Goal: Check status

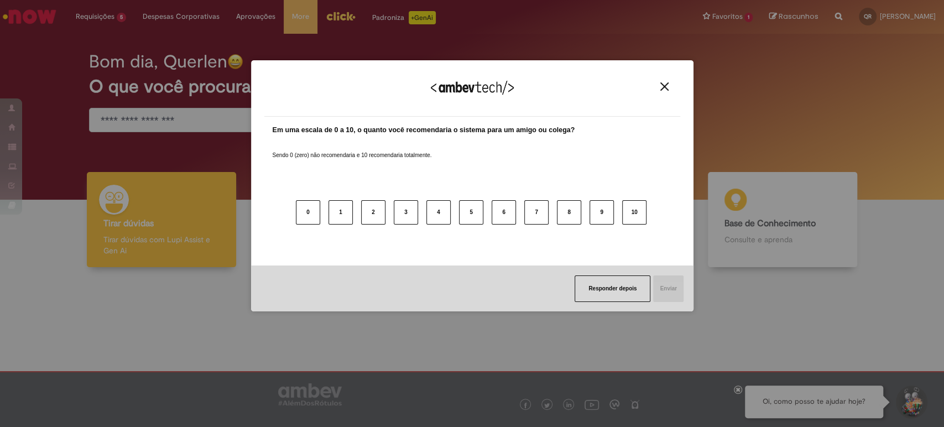
click at [655, 85] on div "Agradecemos seu feedback!" at bounding box center [472, 95] width 416 height 43
click at [662, 83] on img "Close" at bounding box center [664, 86] width 8 height 8
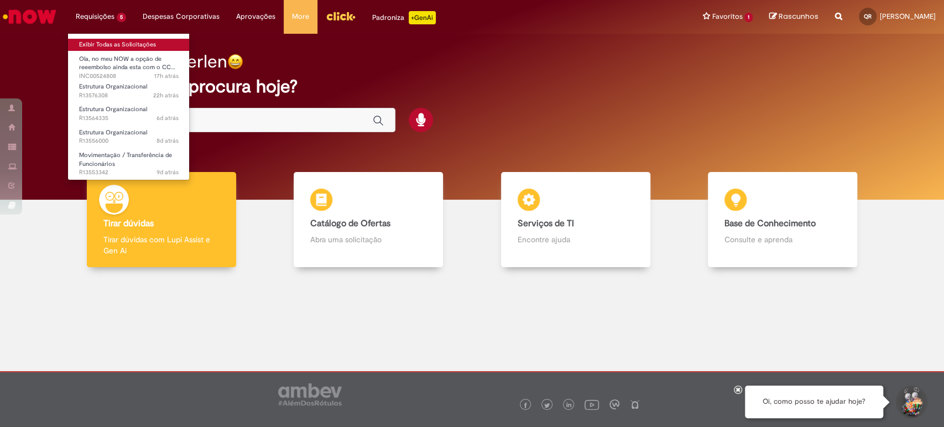
click at [107, 41] on link "Exibir Todas as Solicitações" at bounding box center [129, 45] width 122 height 12
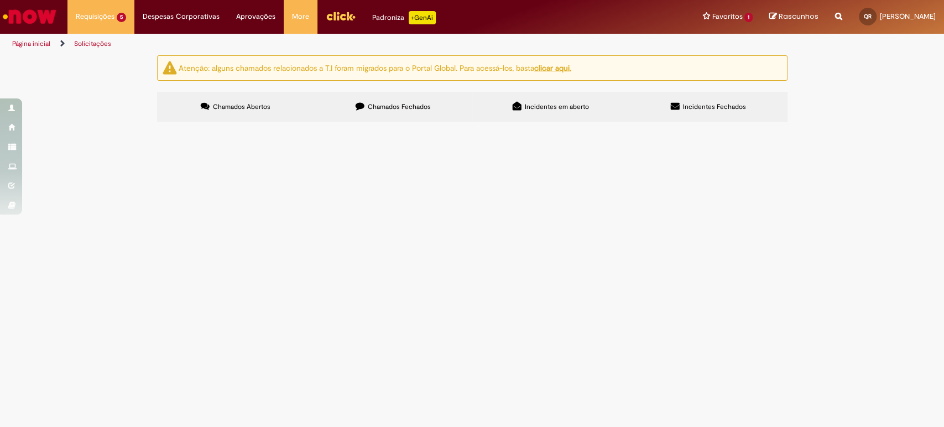
click at [0, 0] on span "Anexo segue ok da DGG para edição do Job Family da posição atual para os dados …" at bounding box center [0, 0] width 0 height 0
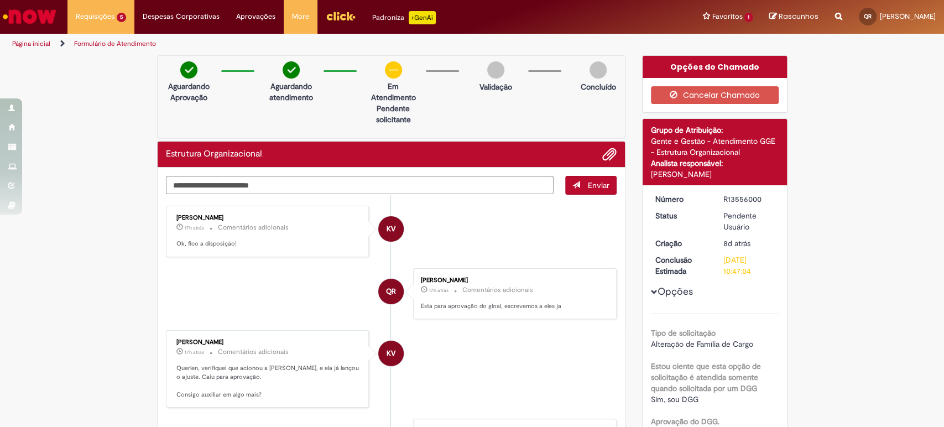
click at [36, 17] on img "Ir para a Homepage" at bounding box center [29, 17] width 57 height 22
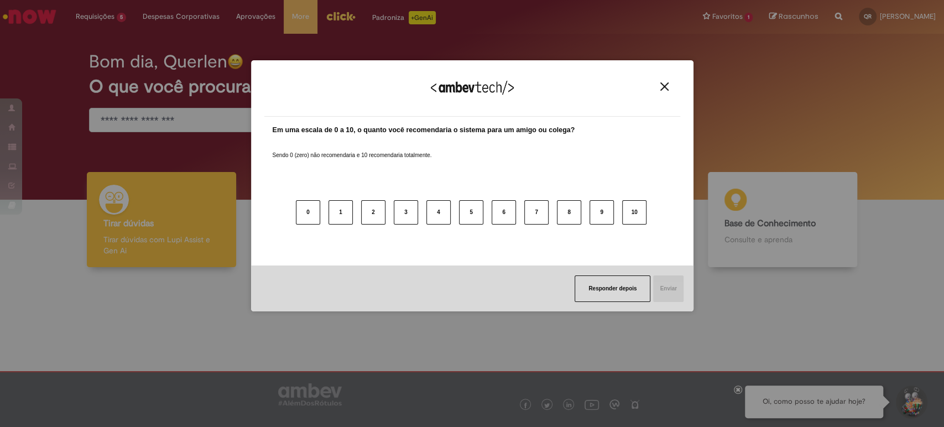
drag, startPoint x: 661, startPoint y: 88, endPoint x: 661, endPoint y: 106, distance: 17.1
click at [661, 88] on img "Close" at bounding box center [664, 86] width 8 height 8
